Goal: Task Accomplishment & Management: Use online tool/utility

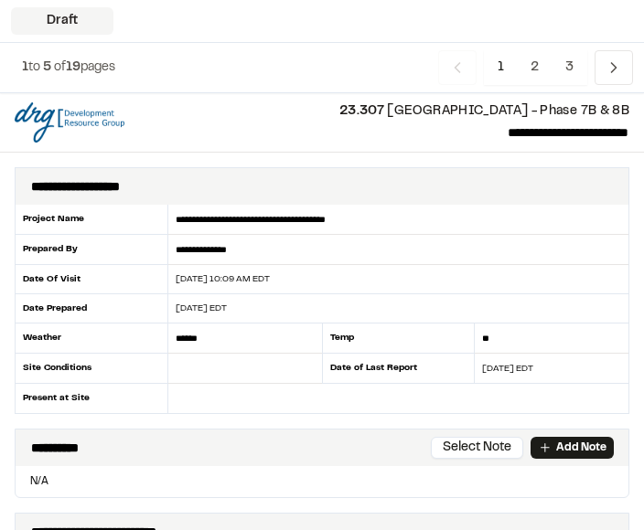
click at [235, 368] on input "text" at bounding box center [245, 369] width 154 height 30
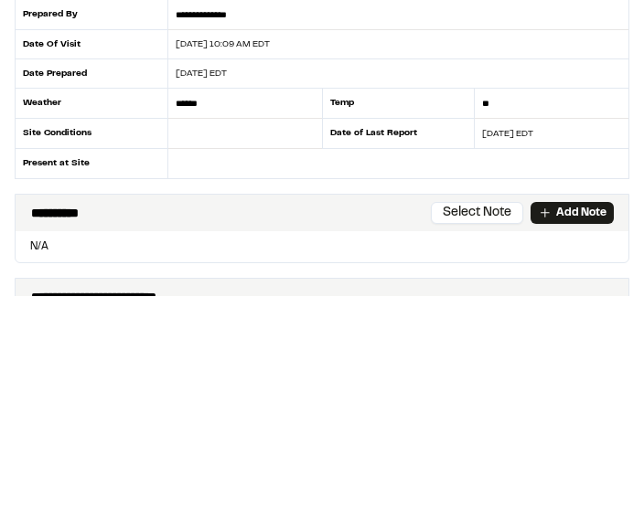
click at [238, 384] on input "text" at bounding box center [398, 398] width 460 height 29
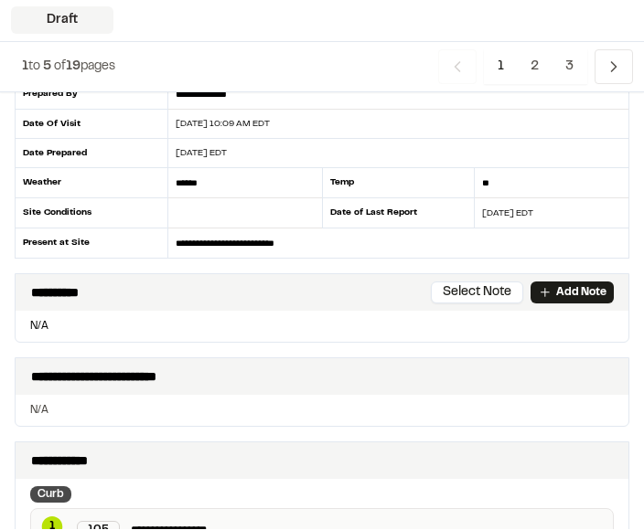
scroll to position [155, 0]
type input "**********"
click at [570, 292] on p "Add Note" at bounding box center [581, 292] width 50 height 16
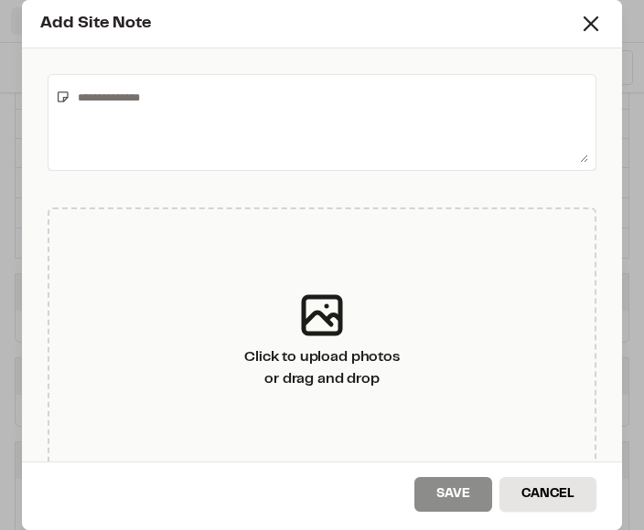
click at [399, 111] on textarea at bounding box center [328, 122] width 517 height 80
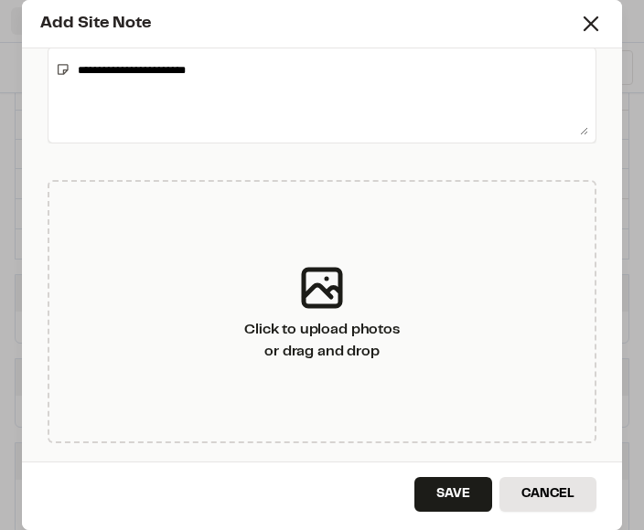
scroll to position [27, 0]
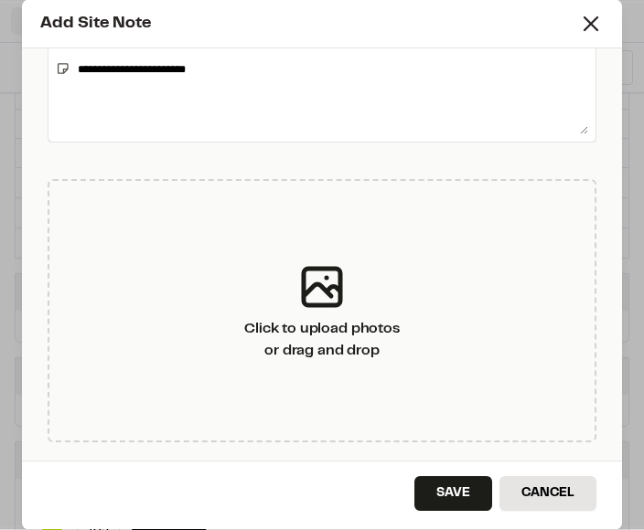
type textarea "**********"
click at [454, 490] on button "Save" at bounding box center [453, 494] width 78 height 35
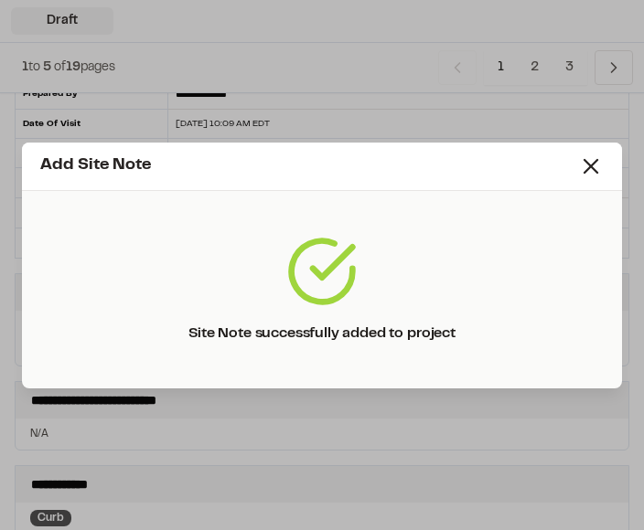
scroll to position [0, 0]
click at [596, 161] on line at bounding box center [590, 166] width 13 height 13
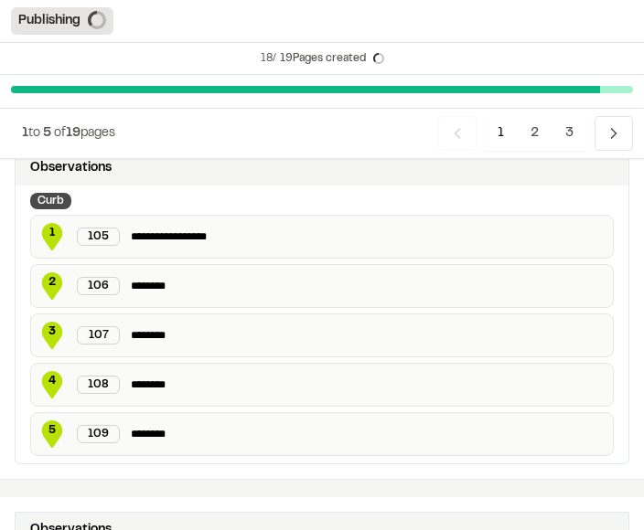
scroll to position [562, 0]
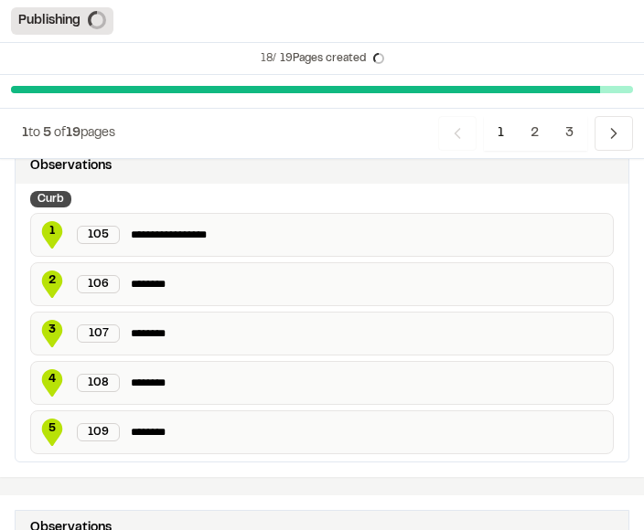
click at [613, 134] on icon "Navigation" at bounding box center [613, 133] width 18 height 18
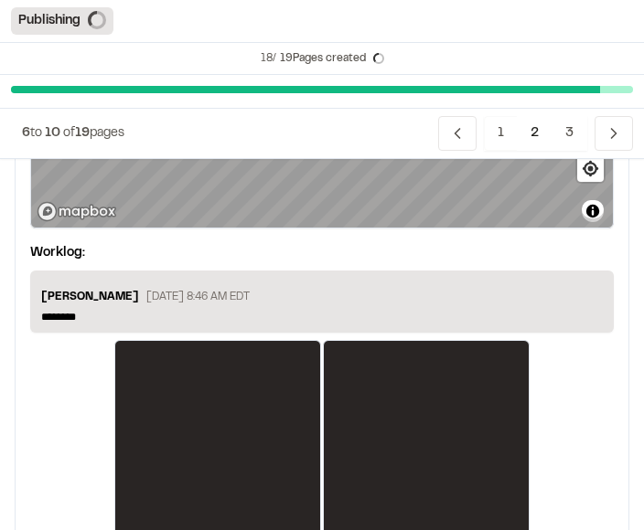
scroll to position [3720, 0]
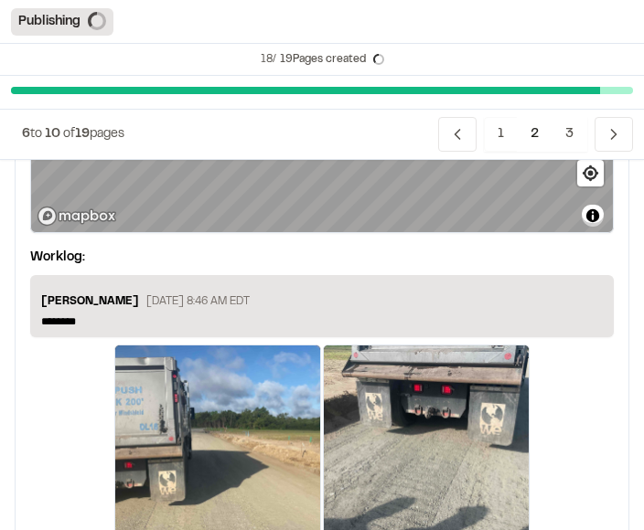
click at [621, 125] on icon "Navigation" at bounding box center [613, 133] width 18 height 18
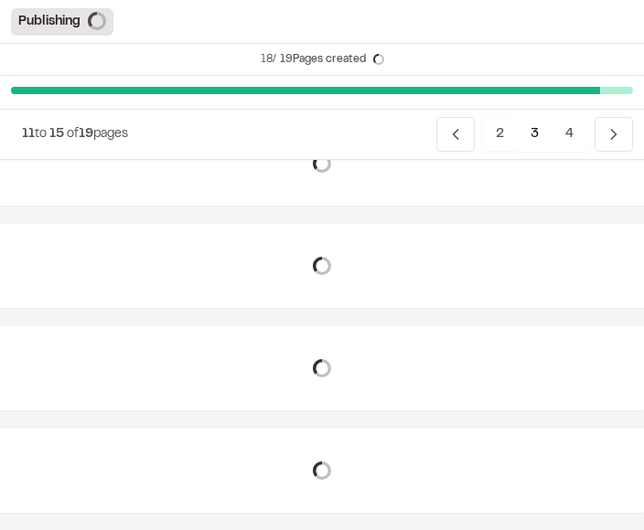
scroll to position [200, 0]
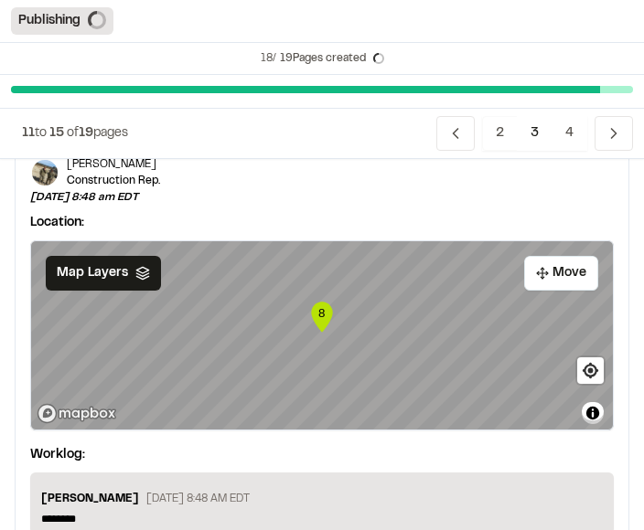
click at [569, 125] on span "4" at bounding box center [569, 133] width 36 height 35
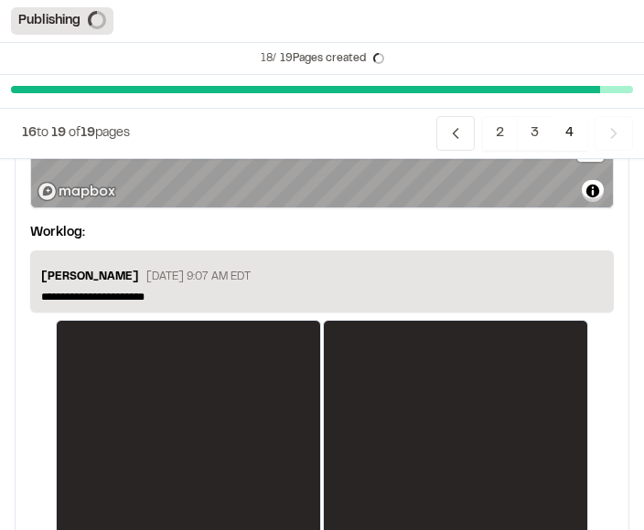
scroll to position [3119, 0]
